Goal: Task Accomplishment & Management: Manage account settings

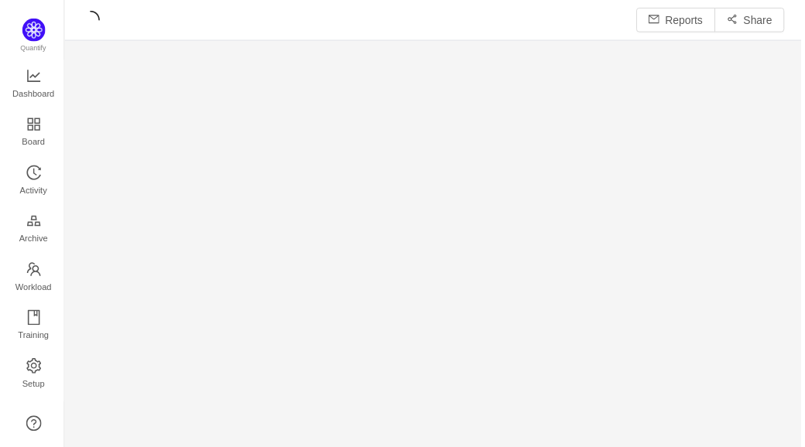
scroll to position [427, 707]
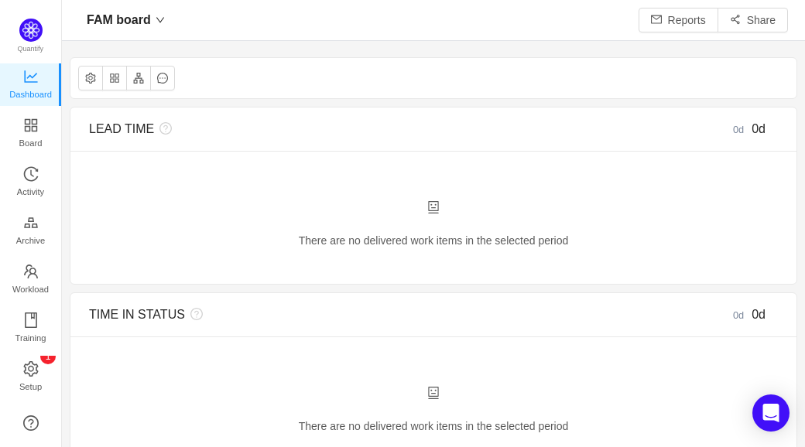
scroll to position [20, 19]
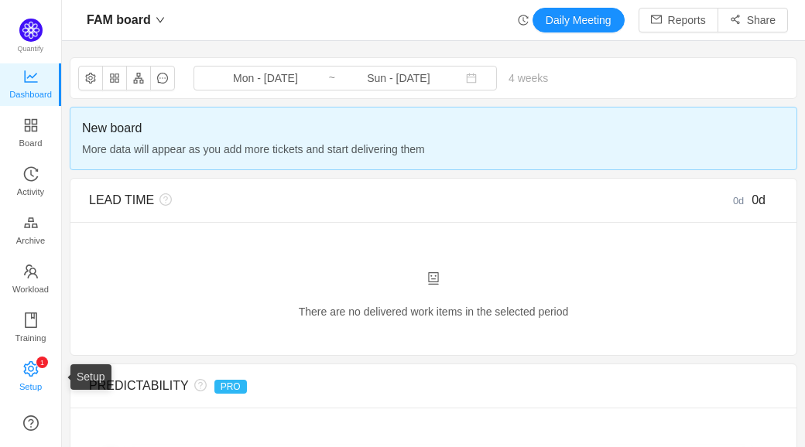
click at [32, 377] on span "Setup" at bounding box center [30, 386] width 22 height 31
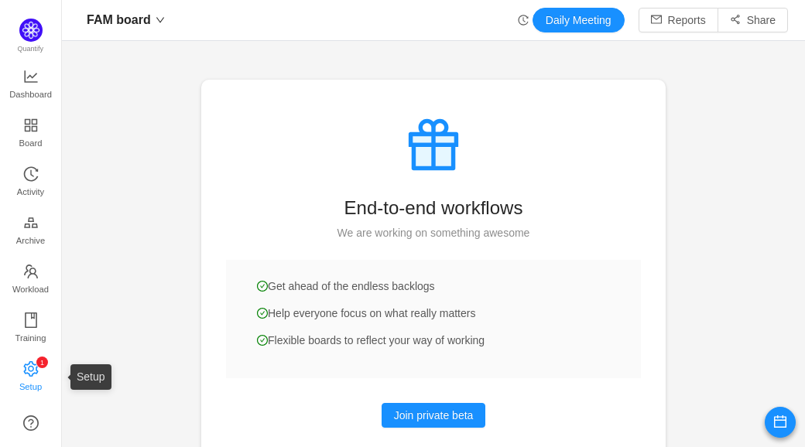
click at [32, 377] on span "Setup" at bounding box center [30, 386] width 22 height 31
